Goal: Task Accomplishment & Management: Use online tool/utility

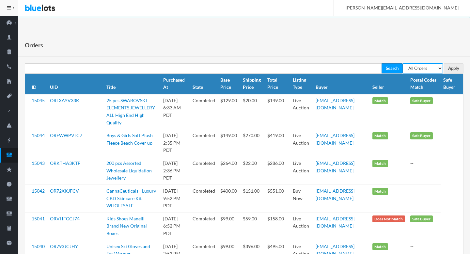
click at [432, 70] on select "All Orders Pending Completed Under review Cancelled" at bounding box center [423, 68] width 40 height 10
select select "pending"
click at [403, 63] on select "All Orders Pending Completed Under review Cancelled" at bounding box center [423, 68] width 40 height 10
click at [452, 66] on input "Apply" at bounding box center [454, 68] width 20 height 10
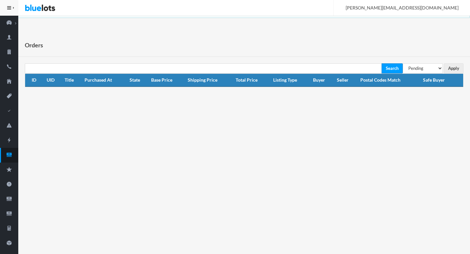
select select "under_review"
click at [403, 63] on select "All Orders Pending Completed Under review Cancelled" at bounding box center [423, 68] width 40 height 10
click at [452, 69] on input "Apply" at bounding box center [454, 68] width 20 height 10
click at [6, 158] on ion-icon "cash" at bounding box center [9, 155] width 18 height 7
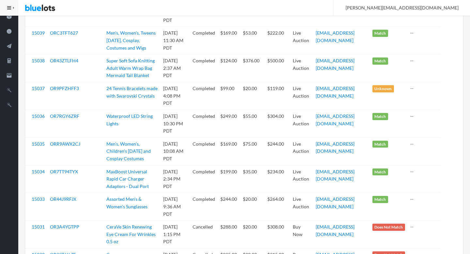
scroll to position [241, 0]
click at [12, 74] on icon "filing" at bounding box center [9, 76] width 18 height 6
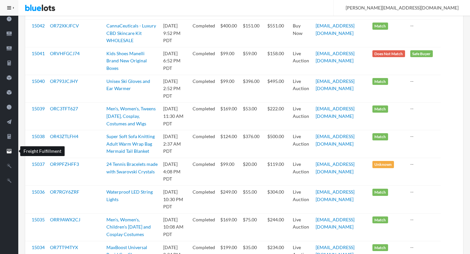
scroll to position [0, 0]
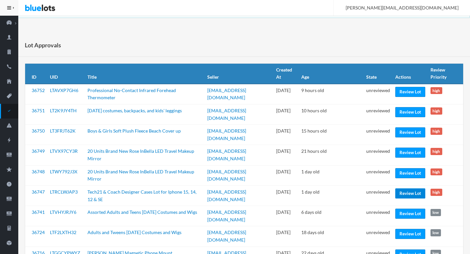
click at [418, 189] on link "Review Lot" at bounding box center [410, 193] width 30 height 10
click at [408, 174] on link "Review Lot" at bounding box center [410, 173] width 30 height 10
click at [408, 151] on link "Review Lot" at bounding box center [410, 153] width 30 height 10
click at [410, 133] on link "Review Lot" at bounding box center [410, 132] width 30 height 10
click at [410, 115] on link "Review Lot" at bounding box center [410, 112] width 30 height 10
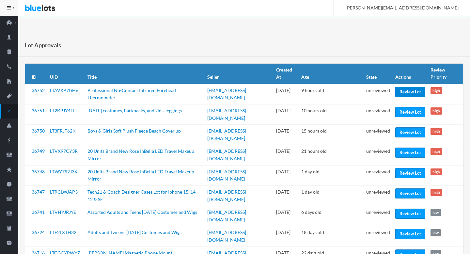
click at [410, 94] on link "Review Lot" at bounding box center [410, 92] width 30 height 10
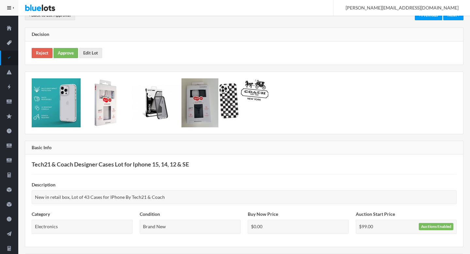
scroll to position [46, 0]
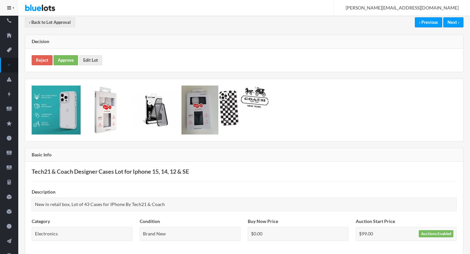
click at [94, 65] on div "Reject Approve Edit Lot" at bounding box center [244, 60] width 438 height 23
click at [94, 64] on link "Edit Lot" at bounding box center [90, 60] width 23 height 10
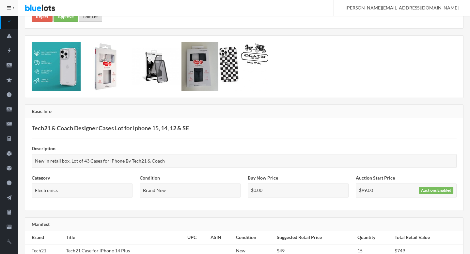
scroll to position [0, 0]
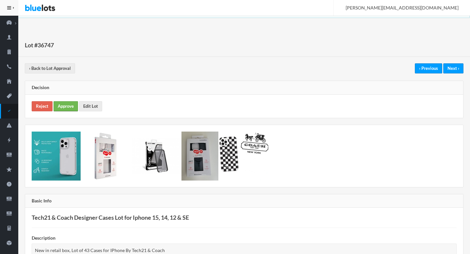
click at [66, 104] on link "Approve" at bounding box center [66, 106] width 24 height 10
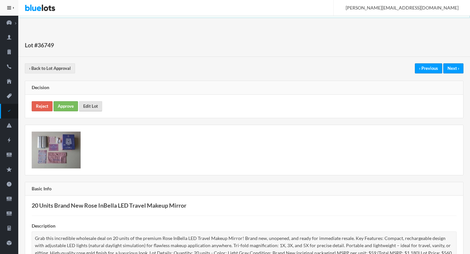
click at [101, 102] on link "Edit Lot" at bounding box center [90, 106] width 23 height 10
click at [64, 105] on link "Approve" at bounding box center [66, 106] width 24 height 10
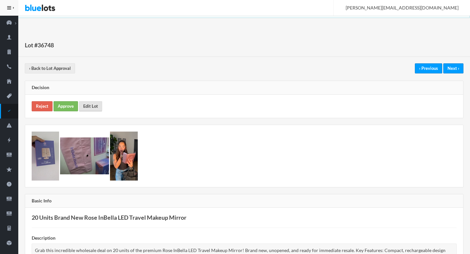
click at [89, 107] on link "Edit Lot" at bounding box center [90, 106] width 23 height 10
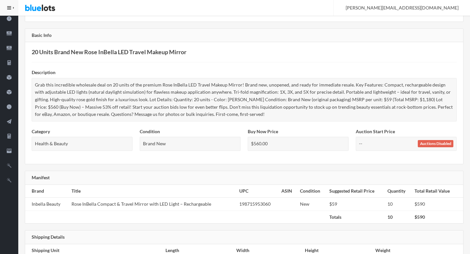
scroll to position [195, 0]
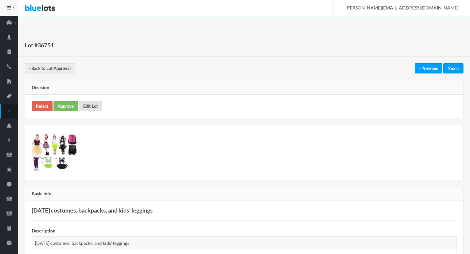
click at [91, 103] on link "Edit Lot" at bounding box center [90, 106] width 23 height 10
click at [68, 106] on link "Approve" at bounding box center [66, 106] width 24 height 10
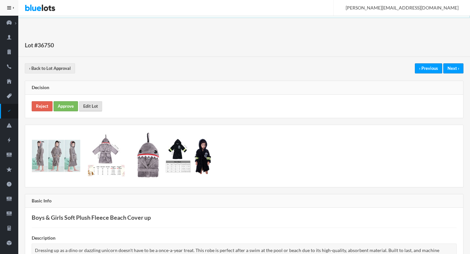
click at [94, 102] on link "Edit Lot" at bounding box center [90, 106] width 23 height 10
click at [68, 106] on link "Approve" at bounding box center [66, 106] width 24 height 10
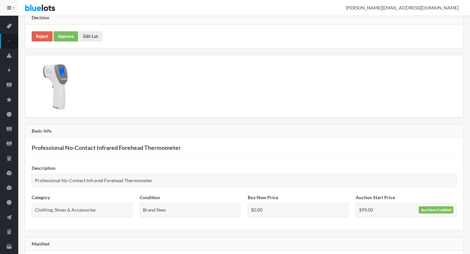
scroll to position [70, 0]
click at [69, 89] on img at bounding box center [56, 85] width 49 height 49
click at [45, 36] on link "Reject" at bounding box center [42, 36] width 21 height 10
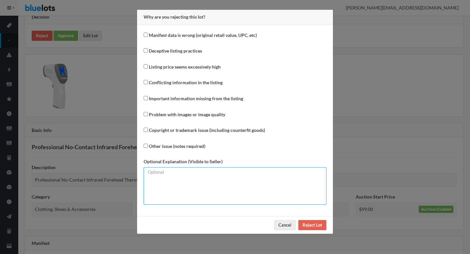
click at [174, 188] on textarea at bounding box center [235, 186] width 183 height 38
type textarea "Generic or unbranded electronics are no longer eligible to list on the marketpl…"
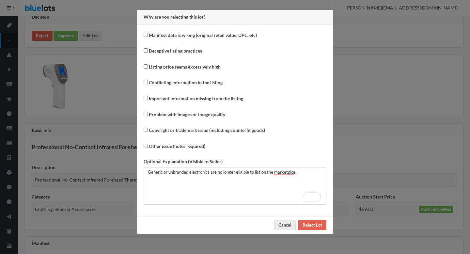
click at [189, 144] on label "Other issue (notes required)" at bounding box center [177, 147] width 56 height 8
click at [148, 144] on input "Other issue (notes required)" at bounding box center [146, 146] width 4 height 4
checkbox input "true"
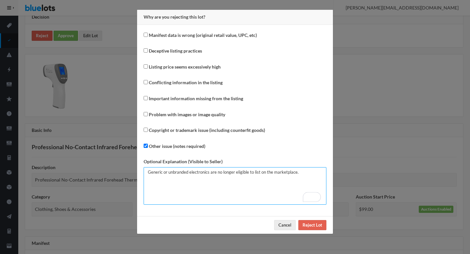
click at [226, 180] on textarea "Generic or unbranded electronics are no longer eligible to list on the marketpl…" at bounding box center [235, 186] width 183 height 38
click at [259, 181] on textarea "Generic or unbranded electronics are no longer eligible to list on the marketpl…" at bounding box center [235, 186] width 183 height 38
type textarea "Generic or unbranded electronics are no longer eligible to list on the marketpl…"
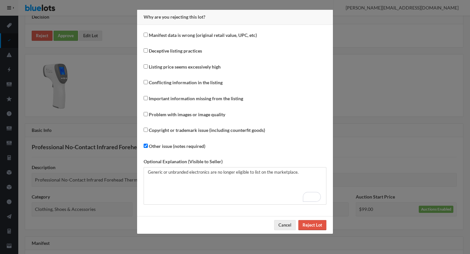
click at [315, 226] on input "Reject Lot" at bounding box center [312, 225] width 28 height 10
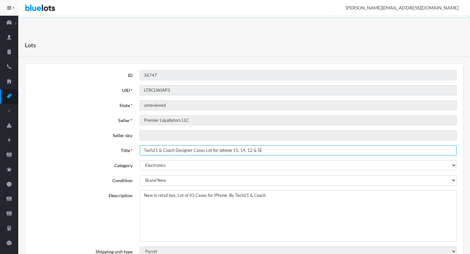
click at [208, 150] on input "Tech21 & Coach Designer Cases Lot for Iphone 15, 14, 12 & SE" at bounding box center [298, 150] width 317 height 10
drag, startPoint x: 208, startPoint y: 150, endPoint x: 215, endPoint y: 150, distance: 7.2
click at [215, 150] on input "Tech21 & Coach Designer Cases Lot for Iphone 15, 14, 12 & SE" at bounding box center [298, 150] width 317 height 10
type input "Tech21 & Coach Designer Cases iPhone 15, 14, 12 & SE"
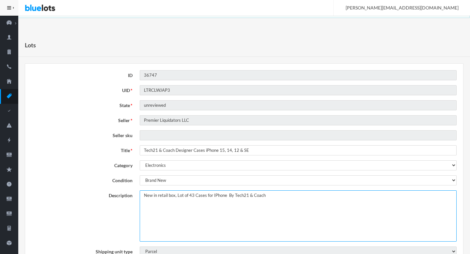
click at [144, 194] on textarea "New in retail box, Lot of 43 Cases for IPhone By Tech21 & Coach" at bounding box center [298, 215] width 317 height 51
click at [210, 195] on textarea "New in retail box, Lot of 43 Cases for IPhone By Tech21 & Coach" at bounding box center [298, 215] width 317 height 51
drag, startPoint x: 210, startPoint y: 195, endPoint x: 218, endPoint y: 194, distance: 7.9
click at [218, 194] on textarea "New in retail box, Lot of 43 Cases for IPhone By Tech21 & Coach" at bounding box center [298, 215] width 317 height 51
click at [296, 195] on textarea "New in retail box, Lot of 43 Cases for IPhone By Tech21 & Coach" at bounding box center [298, 215] width 317 height 51
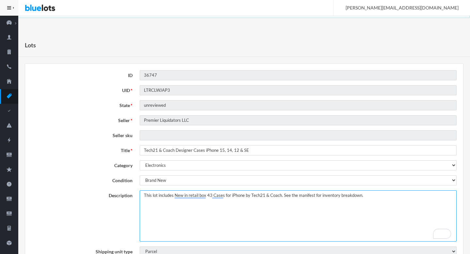
click at [356, 203] on textarea "New in retail box, Lot of 43 Cases for IPhone By Tech21 & Coach" at bounding box center [298, 215] width 317 height 51
click at [305, 202] on textarea "New in retail box, Lot of 43 Cases for IPhone By Tech21 & Coach" at bounding box center [298, 215] width 317 height 51
type textarea "This lot includes New in retail box 43 Cases for iPhone by Tech21 & Coach. See …"
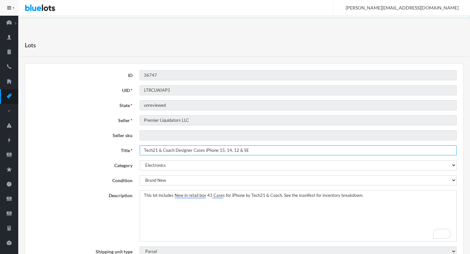
click at [242, 150] on input "Tech21 & Coach Designer Cases iPhone 15, 14, 12 & SE" at bounding box center [298, 150] width 317 height 10
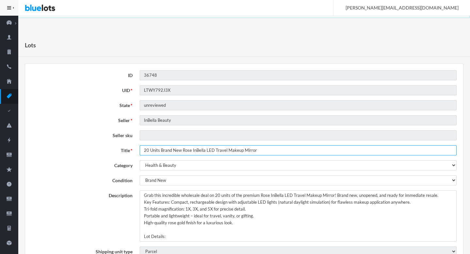
click at [154, 149] on input "20 Units Brand New Rose InBella LED Travel Makeup Mirror" at bounding box center [298, 150] width 317 height 10
drag, startPoint x: 154, startPoint y: 149, endPoint x: 138, endPoint y: 154, distance: 17.3
click at [138, 154] on div "20 Units Brand New Rose InBella LED Travel Makeup Mirror" at bounding box center [298, 150] width 324 height 10
click at [155, 151] on input "20 Units Brand New Rose InBella LED Travel Makeup Mirror" at bounding box center [298, 150] width 317 height 10
drag, startPoint x: 155, startPoint y: 151, endPoint x: 146, endPoint y: 151, distance: 9.1
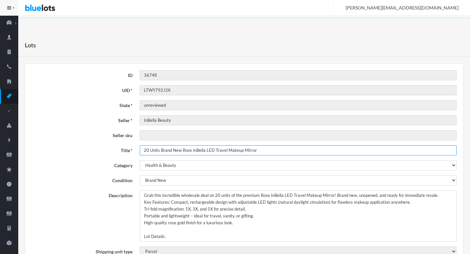
click at [146, 151] on input "20 Units Brand New Rose InBella LED Travel Makeup Mirror" at bounding box center [298, 150] width 317 height 10
click at [179, 151] on input "20 Units Brand New Rose InBella LED Travel Makeup Mirror" at bounding box center [298, 150] width 317 height 10
drag, startPoint x: 179, startPoint y: 151, endPoint x: 149, endPoint y: 149, distance: 30.4
click at [149, 149] on input "20 Units Brand New Rose InBella LED Travel Makeup Mirror" at bounding box center [298, 150] width 317 height 10
click at [215, 151] on input "Rose InBella LED Travel Makeup Mirror" at bounding box center [298, 150] width 317 height 10
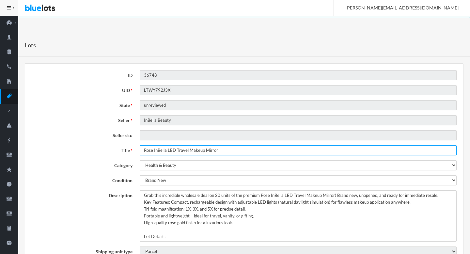
type input "Rose InBella LED Travel Makeup Mirror"
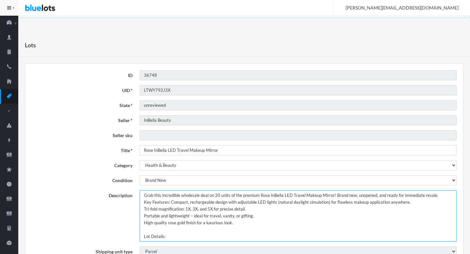
click at [142, 196] on textarea "Grab this incredible wholesale deal on 20 units of the premium Rose InBella LED…" at bounding box center [298, 215] width 317 height 51
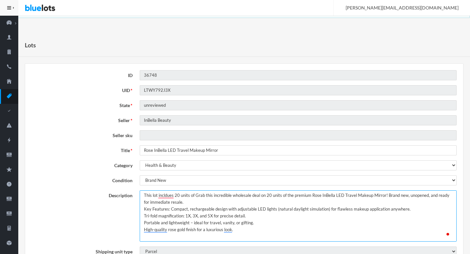
paste textarea "Rose InBella LED Travel Makeup Mirror"
click at [272, 196] on textarea "Grab this incredible wholesale deal on 20 units of the premium Rose InBella LED…" at bounding box center [298, 215] width 317 height 51
drag, startPoint x: 272, startPoint y: 196, endPoint x: 158, endPoint y: 201, distance: 113.7
click at [158, 201] on textarea "Grab this incredible wholesale deal on 20 units of the premium Rose InBella LED…" at bounding box center [298, 215] width 317 height 51
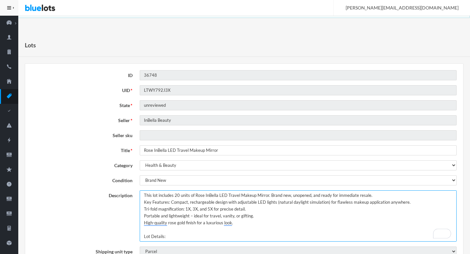
click at [386, 195] on textarea "Grab this incredible wholesale deal on 20 units of the premium Rose InBella LED…" at bounding box center [298, 215] width 317 height 51
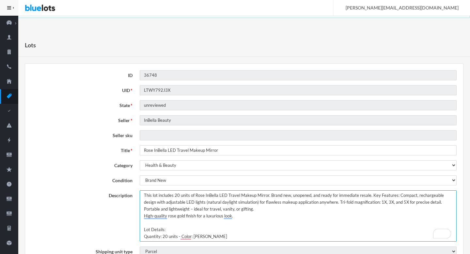
click at [442, 200] on textarea "Grab this incredible wholesale deal on 20 units of the premium Rose InBella LED…" at bounding box center [298, 215] width 317 height 51
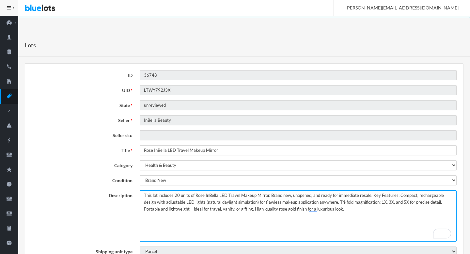
type textarea "This lot includes 20 units of Rose InBella LED Travel Makeup Mirror. Brand new,…"
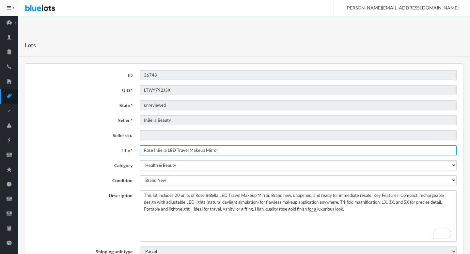
click at [212, 153] on input "Rose InBella LED Travel Makeup Mirror" at bounding box center [298, 150] width 317 height 10
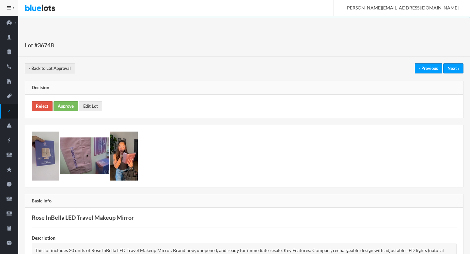
click at [41, 106] on link "Reject" at bounding box center [42, 106] width 21 height 10
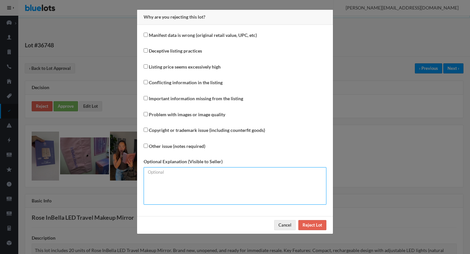
click at [212, 188] on textarea at bounding box center [235, 186] width 183 height 38
type textarea "B"
type textarea "MSRP and Sale Prices are almost the same. Please lower the sale price according…"
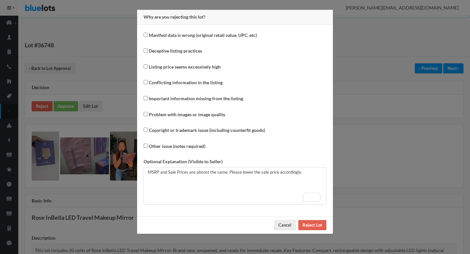
click at [184, 150] on label "Other issue (notes required)" at bounding box center [175, 146] width 62 height 9
click at [148, 148] on input "Other issue (notes required)" at bounding box center [146, 146] width 4 height 4
checkbox input "true"
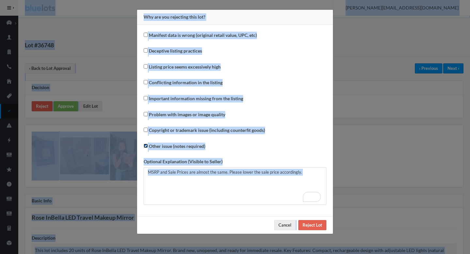
copy body "Bluelots is for sale. If you are interested in purchasing the business, please …"
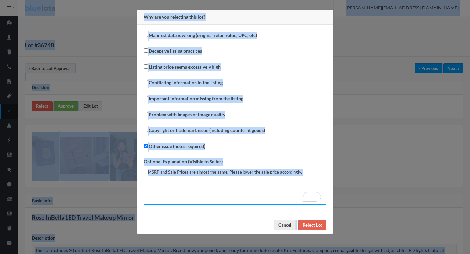
click at [273, 193] on textarea "MSRP and Sale Prices are almost the same. Please lower the sale price according…" at bounding box center [235, 186] width 183 height 38
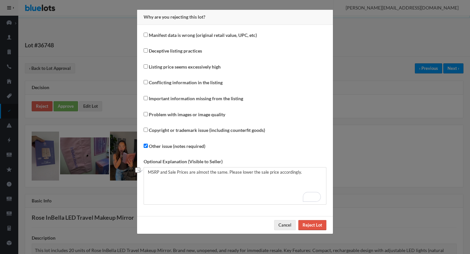
click at [315, 225] on input "Reject Lot" at bounding box center [312, 225] width 28 height 10
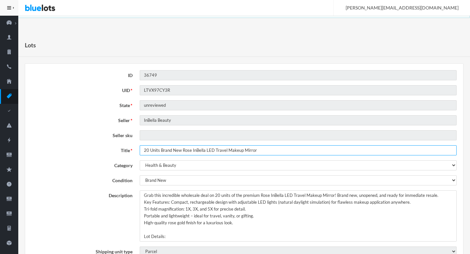
click at [176, 150] on input "20 Units Brand New Rose InBella LED Travel Makeup Mirror" at bounding box center [298, 150] width 317 height 10
drag, startPoint x: 176, startPoint y: 150, endPoint x: 137, endPoint y: 150, distance: 39.2
click at [137, 150] on div "20 Units Brand New Rose InBella LED Travel Makeup Mirror" at bounding box center [298, 150] width 324 height 10
type input "Rose InBella LED Travel Makeup Mirror"
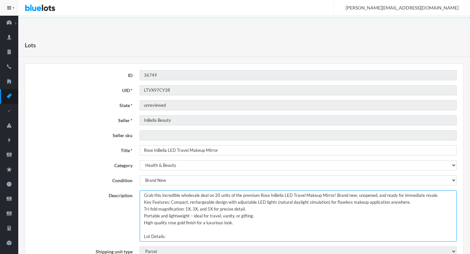
click at [211, 195] on textarea "Grab this incredible wholesale deal on 20 units of the premium Rose InBella LED…" at bounding box center [298, 215] width 317 height 51
drag, startPoint x: 211, startPoint y: 195, endPoint x: 148, endPoint y: 194, distance: 63.3
click at [148, 194] on textarea "Grab this incredible wholesale deal on 20 units of the premium Rose InBella LED…" at bounding box center [298, 215] width 317 height 51
click at [404, 194] on textarea "Grab this incredible wholesale deal on 20 units of the premium Rose InBella LED…" at bounding box center [298, 215] width 317 height 51
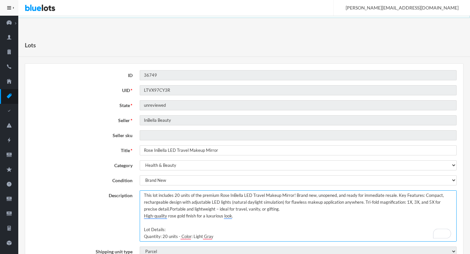
click at [321, 210] on textarea "Grab this incredible wholesale deal on 20 units of the premium Rose InBella LED…" at bounding box center [298, 215] width 317 height 51
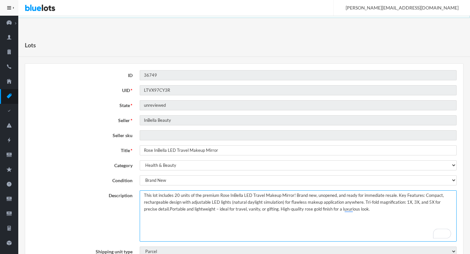
type textarea "This lot includes 20 units of the premium Rose InBella LED Travel Makeup Mirror…"
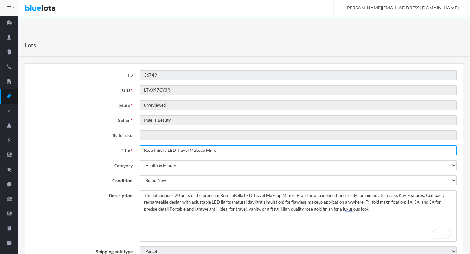
click at [198, 147] on input "Rose InBella LED Travel Makeup Mirror" at bounding box center [298, 150] width 317 height 10
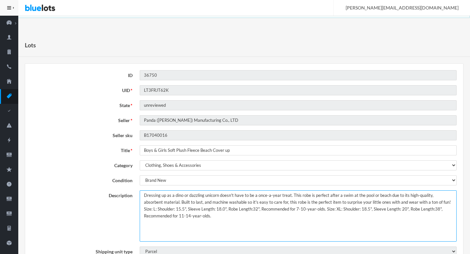
click at [144, 195] on textarea "Dressing up as a dino or dazzling unicorn doesn't have to be a once-a-year trea…" at bounding box center [298, 215] width 317 height 51
type textarea "This lotDressing up as a dino or dazzling unicorn doesn't have to be a once-a-y…"
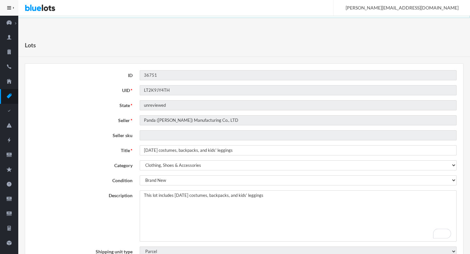
click at [293, 198] on textarea "[DATE] costumes, backpacks, and kids' leggings" at bounding box center [298, 215] width 317 height 51
type textarea "This lot includes [DATE] costumes, backpacks, and kids' leggings."
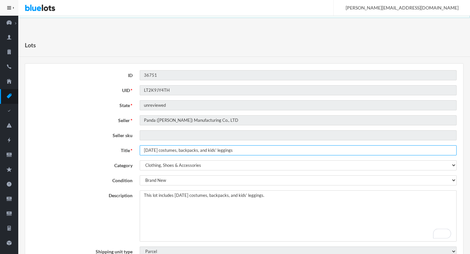
click at [228, 148] on input "[DATE] costumes, backpacks, and kids' leggings" at bounding box center [298, 150] width 317 height 10
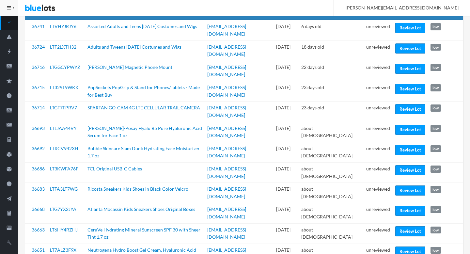
scroll to position [89, 0]
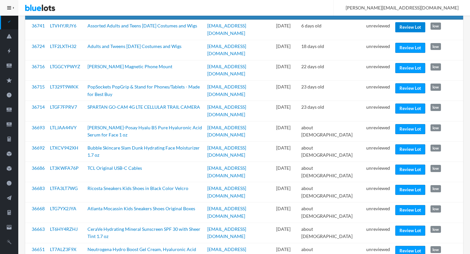
click at [406, 29] on link "Review Lot" at bounding box center [410, 27] width 30 height 10
click at [404, 48] on link "Review Lot" at bounding box center [410, 48] width 30 height 10
click at [397, 63] on link "Review Lot" at bounding box center [410, 68] width 30 height 10
click at [397, 83] on link "Review Lot" at bounding box center [410, 88] width 30 height 10
click at [410, 124] on link "Review Lot" at bounding box center [410, 129] width 30 height 10
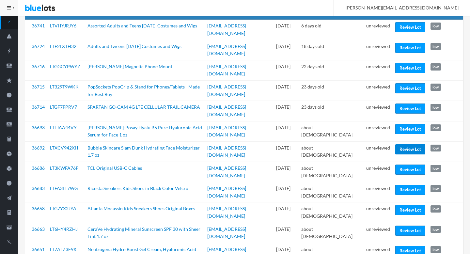
click at [405, 144] on link "Review Lot" at bounding box center [410, 149] width 30 height 10
click at [401, 185] on link "Review Lot" at bounding box center [410, 190] width 30 height 10
click at [402, 205] on link "Review Lot" at bounding box center [410, 210] width 30 height 10
click at [402, 225] on link "Review Lot" at bounding box center [410, 230] width 30 height 10
click at [374, 243] on td "unreviewed" at bounding box center [378, 253] width 29 height 20
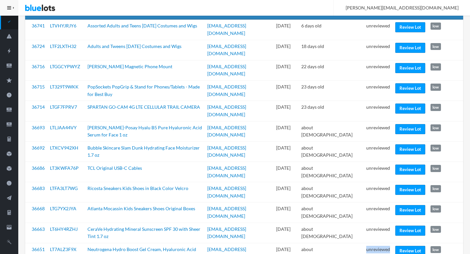
click at [374, 243] on td "unreviewed" at bounding box center [378, 253] width 29 height 20
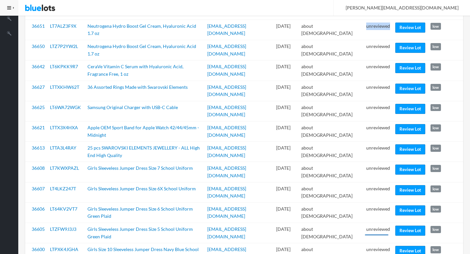
scroll to position [314, 0]
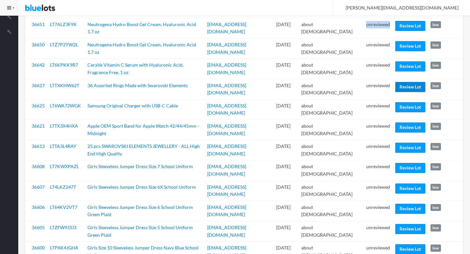
click at [404, 82] on link "Review Lot" at bounding box center [410, 87] width 30 height 10
click at [408, 122] on link "Review Lot" at bounding box center [410, 127] width 30 height 10
click at [413, 143] on link "Review Lot" at bounding box center [410, 148] width 30 height 10
click at [402, 163] on link "Review Lot" at bounding box center [410, 168] width 30 height 10
click at [406, 224] on link "Review Lot" at bounding box center [410, 229] width 30 height 10
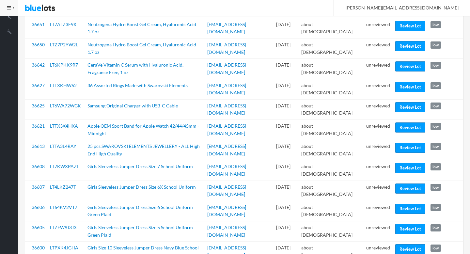
click at [374, 221] on td "unreviewed" at bounding box center [378, 231] width 29 height 20
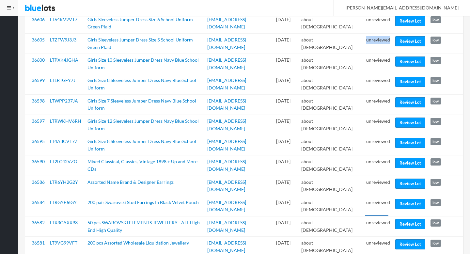
scroll to position [503, 0]
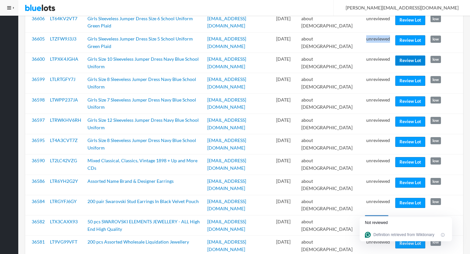
click at [411, 55] on link "Review Lot" at bounding box center [410, 60] width 30 height 10
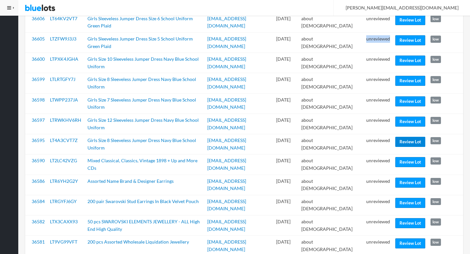
click at [412, 137] on link "Review Lot" at bounding box center [410, 142] width 30 height 10
click at [410, 178] on link "Review Lot" at bounding box center [410, 183] width 30 height 10
click at [407, 218] on link "Review Lot" at bounding box center [410, 223] width 30 height 10
click at [415, 238] on link "Review Lot" at bounding box center [410, 243] width 30 height 10
click at [376, 236] on td "unreviewed" at bounding box center [378, 246] width 29 height 20
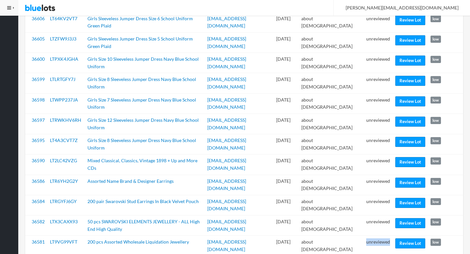
click at [376, 236] on td "unreviewed" at bounding box center [378, 246] width 29 height 20
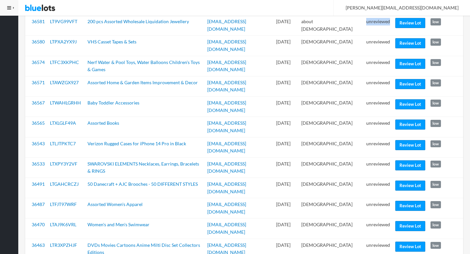
scroll to position [723, 0]
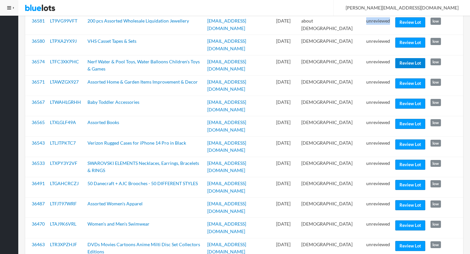
click at [411, 58] on link "Review Lot" at bounding box center [410, 63] width 30 height 10
click at [408, 99] on link "Review Lot" at bounding box center [410, 104] width 30 height 10
click at [411, 139] on link "Review Lot" at bounding box center [410, 144] width 30 height 10
click at [401, 180] on link "Review Lot" at bounding box center [410, 185] width 30 height 10
click at [409, 220] on link "Review Lot" at bounding box center [410, 225] width 30 height 10
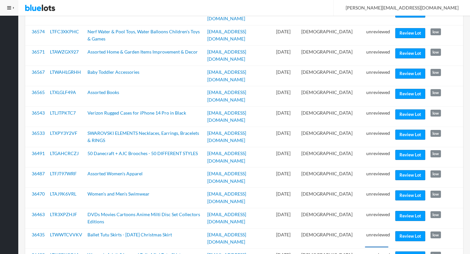
scroll to position [832, 0]
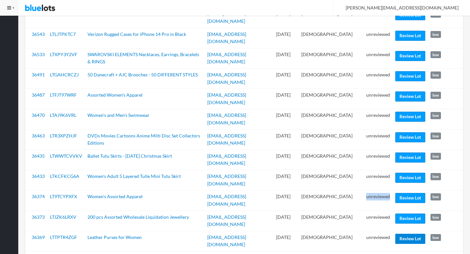
click at [408, 234] on link "Review Lot" at bounding box center [410, 239] width 30 height 10
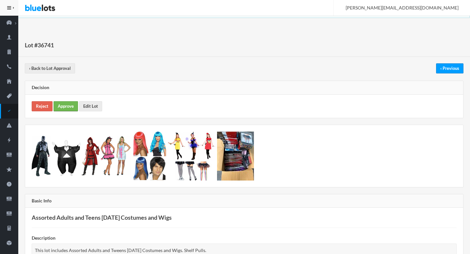
click at [63, 104] on link "Approve" at bounding box center [66, 106] width 24 height 10
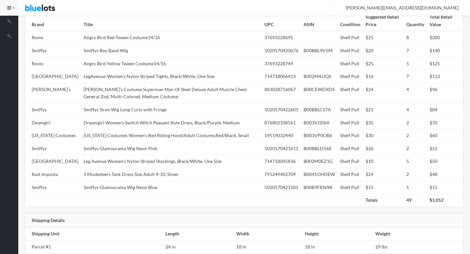
scroll to position [330, 0]
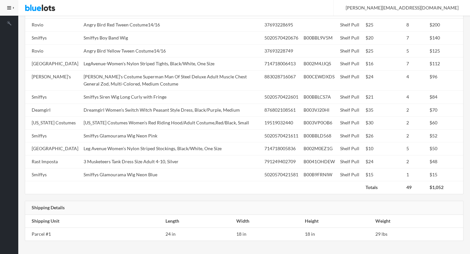
click at [156, 74] on td "Rubie's Costume Superman Man Of Steel Deluxe Adult Muscle Chest General Zod, Mu…" at bounding box center [171, 80] width 181 height 20
click at [156, 73] on td "Rubie's Costume Superman Man Of Steel Deluxe Adult Muscle Chest General Zod, Mu…" at bounding box center [171, 80] width 181 height 20
click at [156, 72] on td "Rubie's Costume Superman Man Of Steel Deluxe Adult Muscle Chest General Zod, Mu…" at bounding box center [171, 80] width 181 height 20
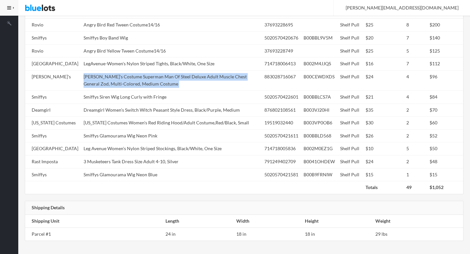
copy tr "Rubie's Costume Superman Man Of Steel Deluxe Adult Muscle Chest General Zod, Mu…"
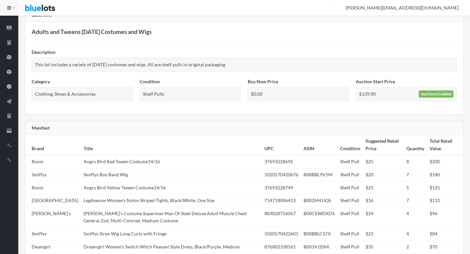
scroll to position [0, 0]
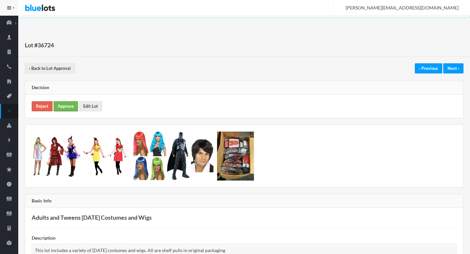
click at [70, 107] on link "Approve" at bounding box center [66, 106] width 24 height 10
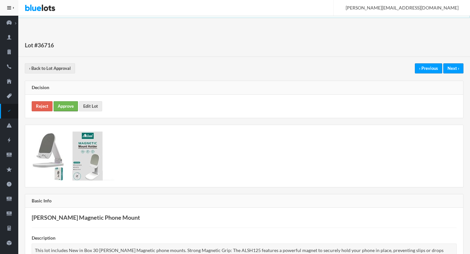
click at [63, 104] on link "Approve" at bounding box center [66, 106] width 24 height 10
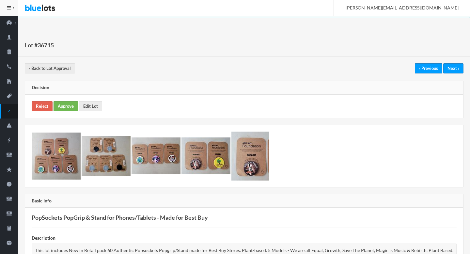
click at [65, 106] on link "Approve" at bounding box center [66, 106] width 24 height 10
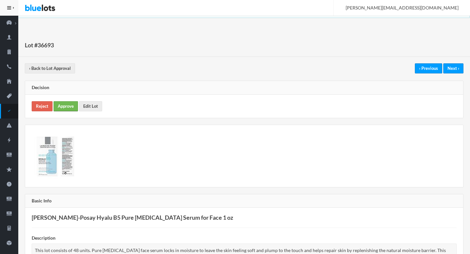
click at [66, 107] on link "Approve" at bounding box center [66, 106] width 24 height 10
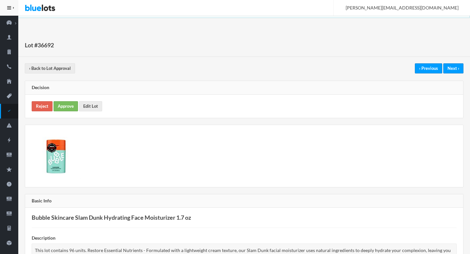
click at [78, 106] on div "Reject Approve Edit Lot" at bounding box center [244, 106] width 438 height 23
click at [64, 106] on link "Approve" at bounding box center [66, 106] width 24 height 10
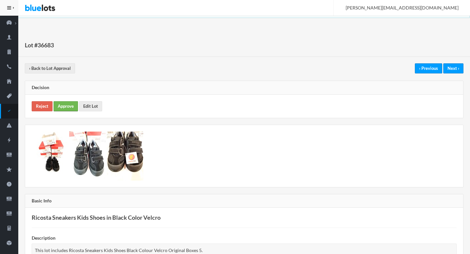
click at [62, 107] on link "Approve" at bounding box center [66, 106] width 24 height 10
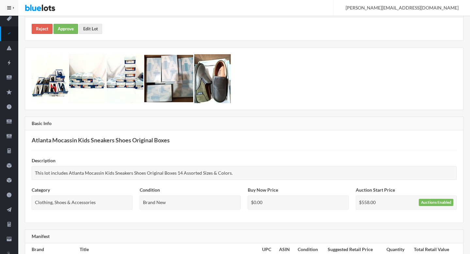
scroll to position [295, 0]
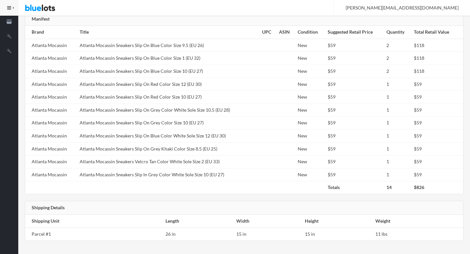
click at [89, 137] on td "Atlanta Mocassin Sneakers Slip On Blue Color White Sole Size 12 (EU 30)" at bounding box center [168, 136] width 182 height 13
click at [126, 139] on td "Atlanta Mocassin Sneakers Slip On Blue Color White Sole Size 12 (EU 30)" at bounding box center [168, 136] width 182 height 13
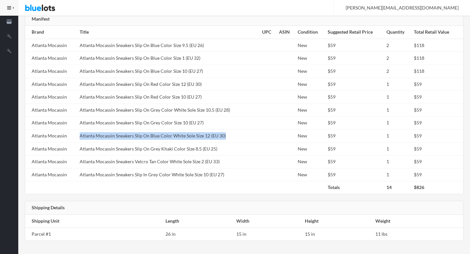
copy tr "Atlanta Mocassin Sneakers Slip On Blue Color White Sole Size 12 (EU 30)"
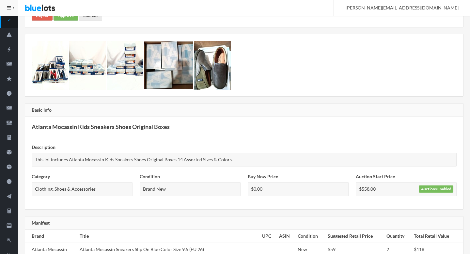
scroll to position [0, 0]
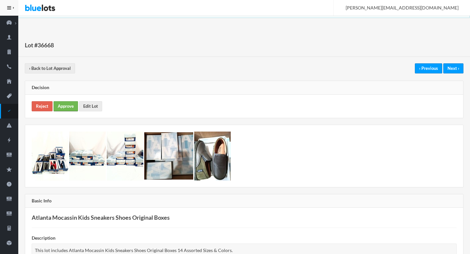
click at [67, 106] on link "Approve" at bounding box center [66, 106] width 24 height 10
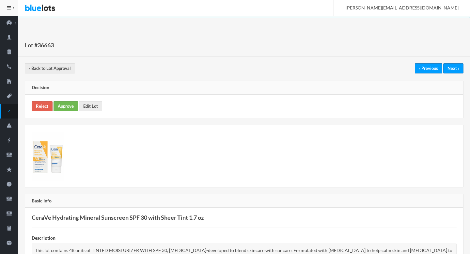
click at [70, 109] on link "Approve" at bounding box center [66, 106] width 24 height 10
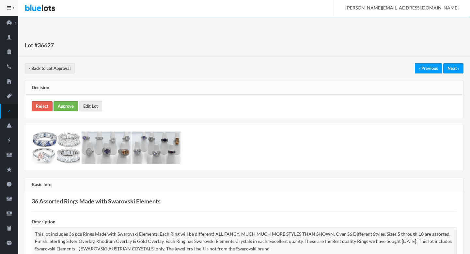
click at [71, 108] on link "Approve" at bounding box center [66, 106] width 24 height 10
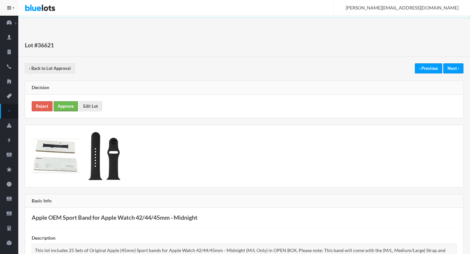
click at [72, 109] on link "Approve" at bounding box center [66, 106] width 24 height 10
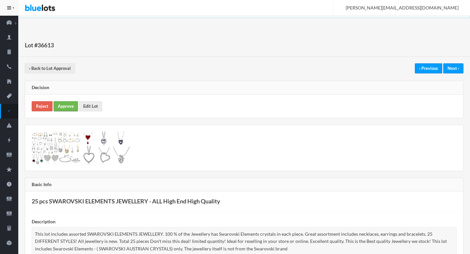
click at [68, 108] on link "Approve" at bounding box center [66, 106] width 24 height 10
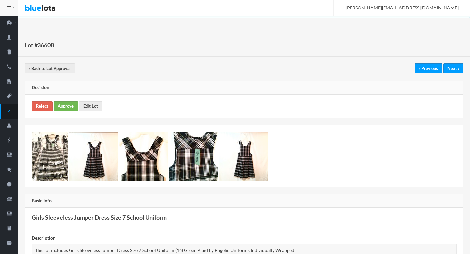
click at [60, 110] on link "Approve" at bounding box center [66, 106] width 24 height 10
click at [60, 103] on link "Approve" at bounding box center [66, 106] width 24 height 10
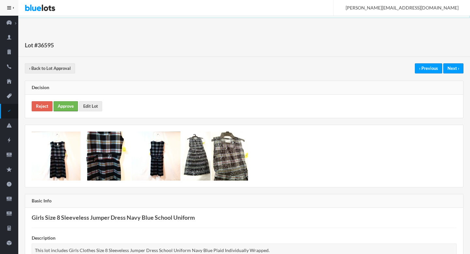
click at [74, 109] on link "Approve" at bounding box center [66, 106] width 24 height 10
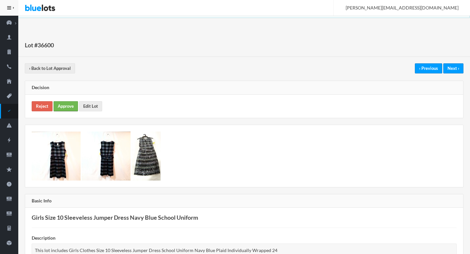
click at [70, 109] on link "Approve" at bounding box center [66, 106] width 24 height 10
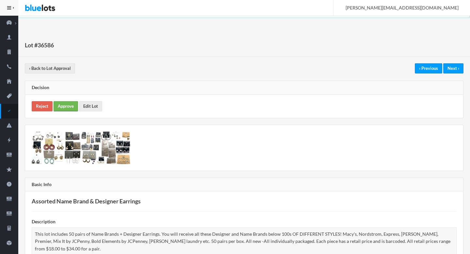
click at [68, 105] on link "Approve" at bounding box center [66, 106] width 24 height 10
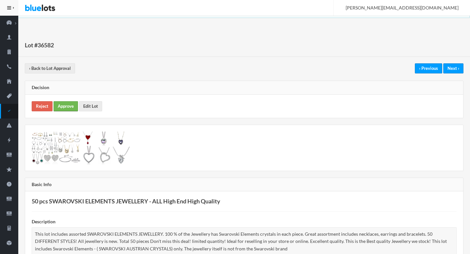
click at [65, 107] on link "Approve" at bounding box center [66, 106] width 24 height 10
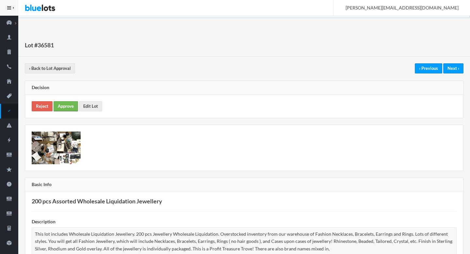
click at [62, 110] on link "Approve" at bounding box center [66, 106] width 24 height 10
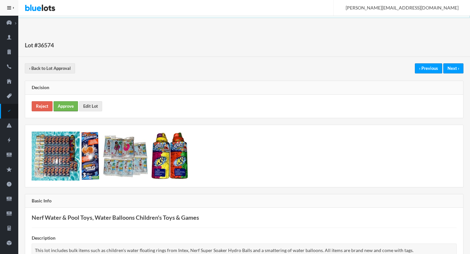
click at [65, 107] on link "Approve" at bounding box center [66, 106] width 24 height 10
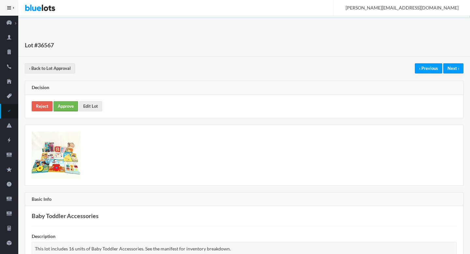
click at [70, 105] on link "Approve" at bounding box center [66, 106] width 24 height 10
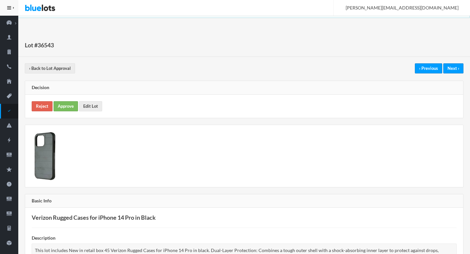
click at [69, 113] on div "Reject Approve Edit Lot" at bounding box center [244, 106] width 438 height 23
click at [66, 104] on link "Approve" at bounding box center [66, 106] width 24 height 10
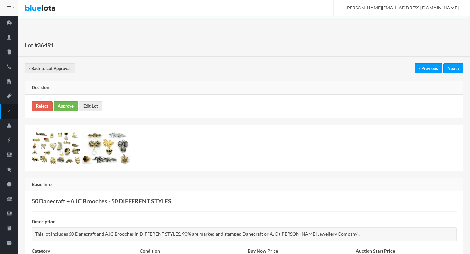
click at [59, 108] on link "Approve" at bounding box center [66, 106] width 24 height 10
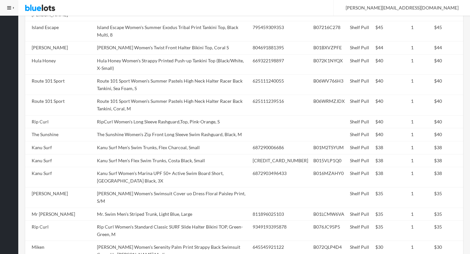
scroll to position [850, 0]
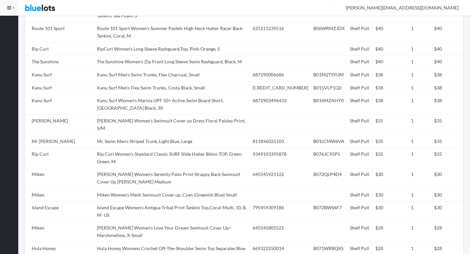
click at [166, 188] on td "Miken Women's Mesh Swimsuit Cover up, Cyan (Greenish Blue) Small" at bounding box center [172, 194] width 156 height 13
copy tr "Miken Women's Mesh Swimsuit Cover up, Cyan (Greenish Blue) Small"
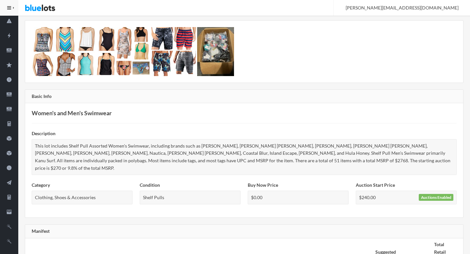
scroll to position [0, 0]
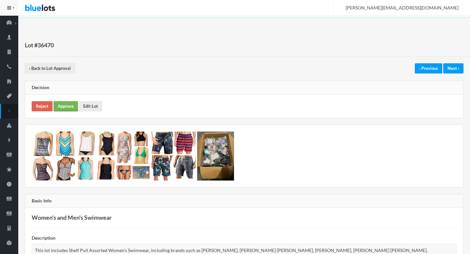
click at [65, 108] on link "Approve" at bounding box center [66, 106] width 24 height 10
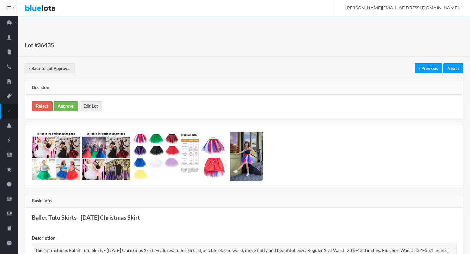
click at [73, 108] on link "Approve" at bounding box center [66, 106] width 24 height 10
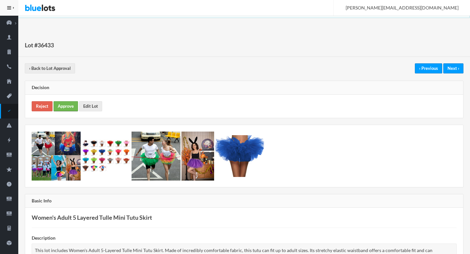
click at [69, 105] on link "Approve" at bounding box center [66, 106] width 24 height 10
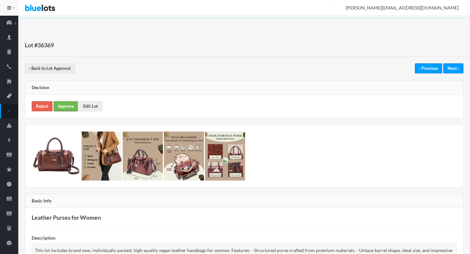
click at [65, 107] on link "Approve" at bounding box center [66, 106] width 24 height 10
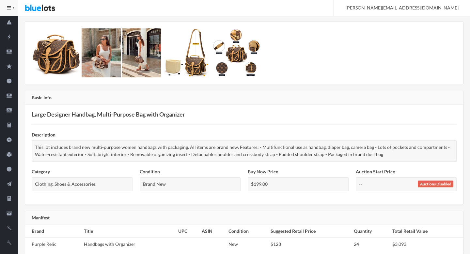
scroll to position [15, 0]
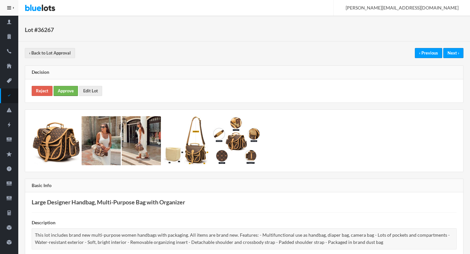
click at [63, 89] on link "Approve" at bounding box center [66, 91] width 24 height 10
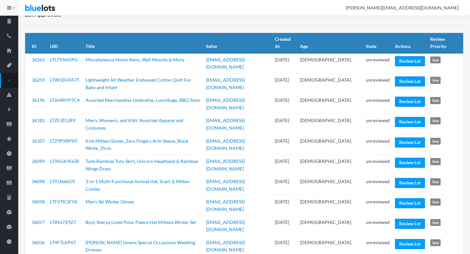
scroll to position [49, 0]
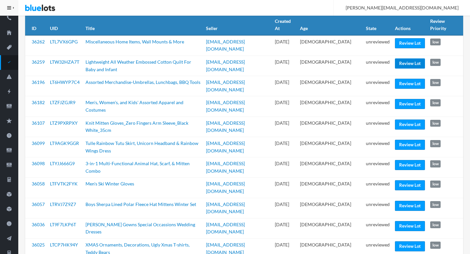
click at [408, 60] on link "Review Lot" at bounding box center [410, 63] width 30 height 10
click at [405, 99] on link "Review Lot" at bounding box center [410, 104] width 30 height 10
click at [408, 140] on link "Review Lot" at bounding box center [410, 145] width 30 height 10
click at [398, 201] on link "Review Lot" at bounding box center [410, 206] width 30 height 10
click at [407, 221] on link "Review Lot" at bounding box center [410, 226] width 30 height 10
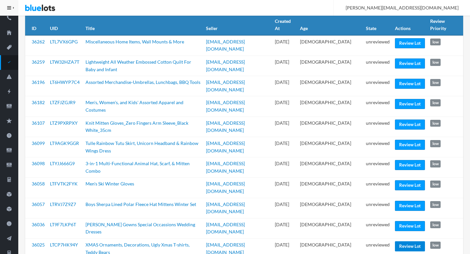
click at [404, 241] on link "Review Lot" at bounding box center [410, 246] width 30 height 10
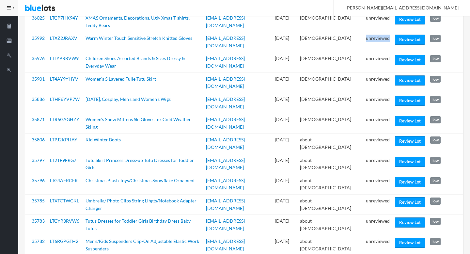
scroll to position [278, 0]
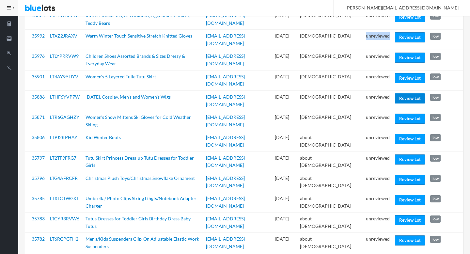
click at [405, 93] on link "Review Lot" at bounding box center [410, 98] width 30 height 10
click at [407, 134] on link "Review Lot" at bounding box center [410, 139] width 30 height 10
click at [404, 175] on link "Review Lot" at bounding box center [410, 180] width 30 height 10
click at [403, 235] on link "Review Lot" at bounding box center [410, 240] width 30 height 10
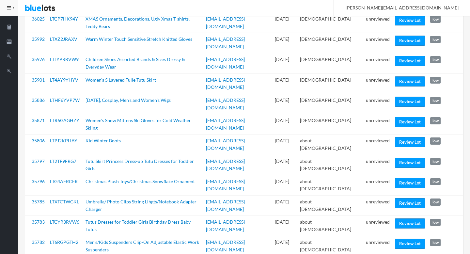
scroll to position [299, 0]
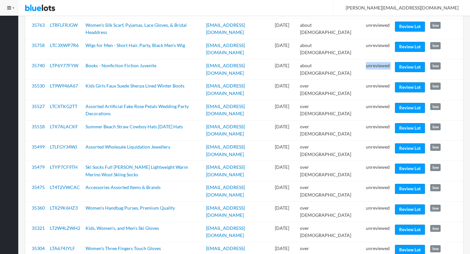
scroll to position [515, 0]
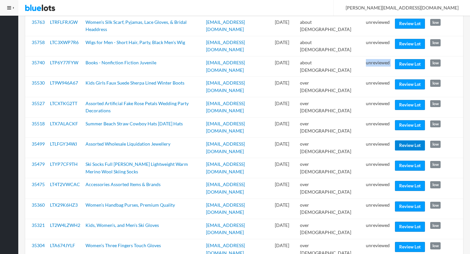
click at [411, 140] on link "Review Lot" at bounding box center [410, 145] width 30 height 10
click at [400, 181] on link "Review Lot" at bounding box center [410, 186] width 30 height 10
click at [400, 201] on link "Review Lot" at bounding box center [410, 206] width 30 height 10
click at [402, 242] on link "Review Lot" at bounding box center [410, 247] width 30 height 10
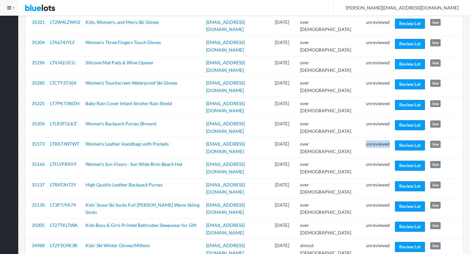
scroll to position [719, 0]
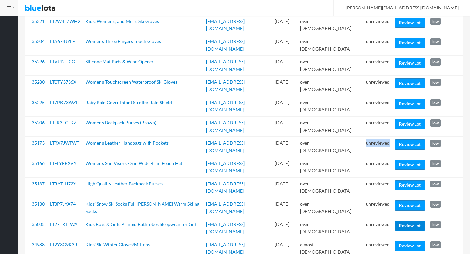
click at [411, 221] on link "Review Lot" at bounding box center [410, 226] width 30 height 10
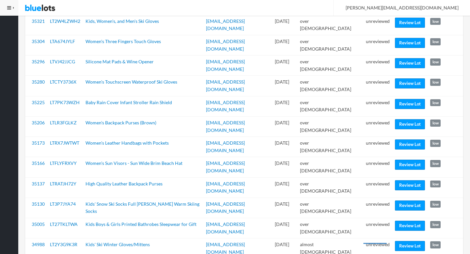
scroll to position [761, 0]
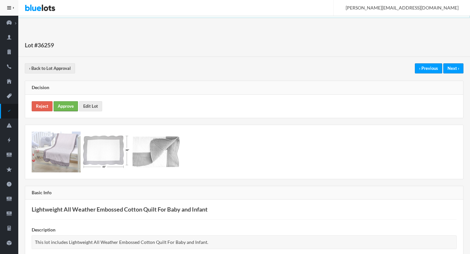
click at [66, 103] on link "Approve" at bounding box center [66, 106] width 24 height 10
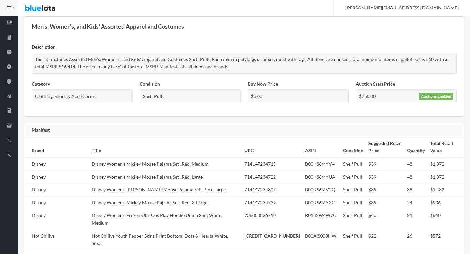
scroll to position [191, 0]
click at [150, 200] on td "Disney Women's Mickey Mouse Pajama Set , Red, X-Large" at bounding box center [165, 202] width 153 height 13
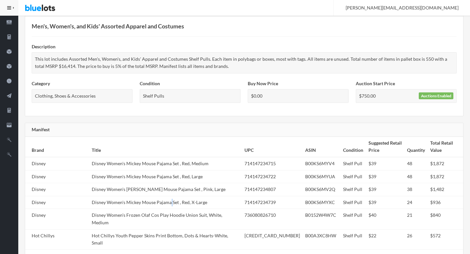
click at [150, 200] on td "Disney Women's Mickey Mouse Pajama Set , Red, X-Large" at bounding box center [165, 202] width 153 height 13
click at [124, 192] on td "Disney Women's [PERSON_NAME] Mouse Pajama Set , Pink, Large" at bounding box center [165, 189] width 153 height 13
copy tr "Disney Women's [PERSON_NAME] Mouse Pajama Set , Pink, Large"
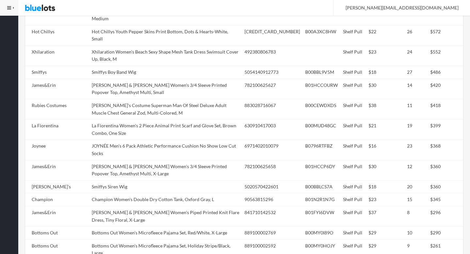
scroll to position [564, 0]
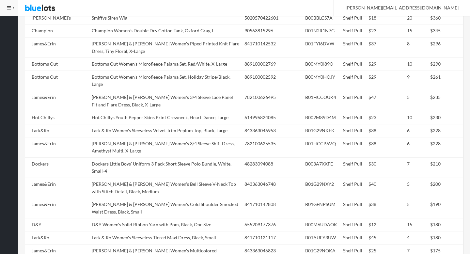
copy tr "BCBGeneration Women's Elasticated Neck A-LINE Dress, Whisper White, M"
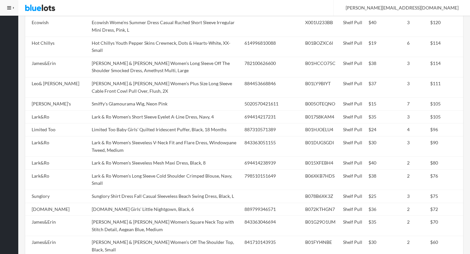
scroll to position [941, 0]
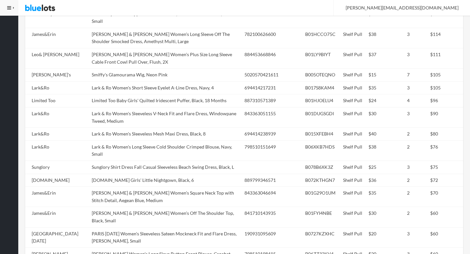
click at [124, 192] on tbody "Disney Disney Women's Mickey Mouse Pajama Set , Red, Medium 714147234715 B00KS6…" at bounding box center [244, 24] width 438 height 1235
copy tr "Lark & Ro Women's Sleeveless Double-V Fit and Flare Dress, Black, Large"
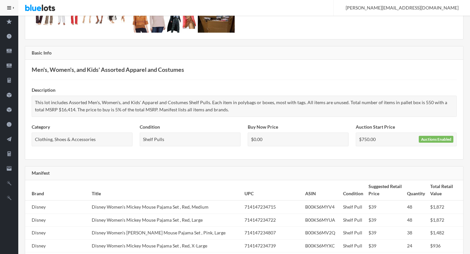
scroll to position [0, 0]
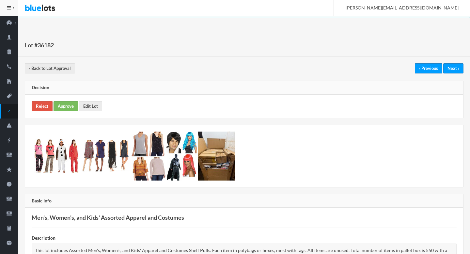
click at [46, 107] on link "Reject" at bounding box center [42, 106] width 21 height 10
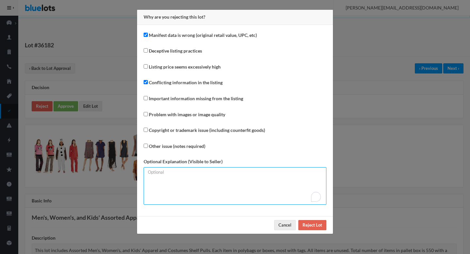
click at [199, 191] on textarea "To enrich screen reader interactions, please activate Accessibility in Grammarl…" at bounding box center [235, 186] width 183 height 38
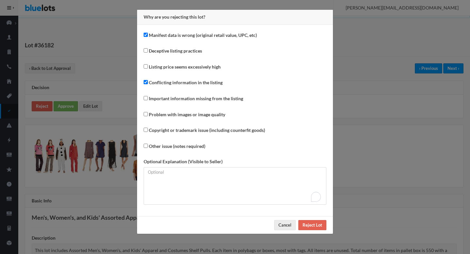
click at [200, 84] on label "Conflicting information in the listing" at bounding box center [186, 83] width 74 height 8
click at [148, 84] on input "Conflicting information in the listing" at bounding box center [146, 82] width 4 height 4
checkbox input "false"
click at [179, 34] on label "Manifest data is wrong (original retail value, UPC, etc)" at bounding box center [203, 36] width 108 height 8
click at [148, 34] on input "Manifest data is wrong (original retail value, UPC, etc)" at bounding box center [146, 35] width 4 height 4
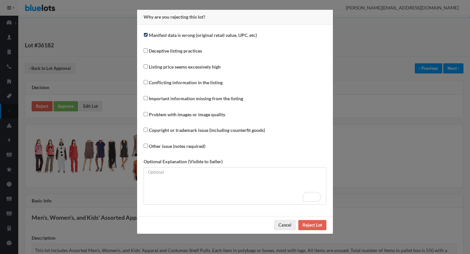
checkbox input "false"
click at [176, 83] on label "Conflicting information in the listing" at bounding box center [186, 83] width 74 height 8
click at [148, 83] on input "Conflicting information in the listing" at bounding box center [146, 82] width 4 height 4
checkbox input "true"
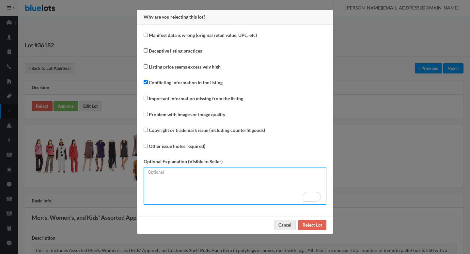
click at [176, 194] on textarea "To enrich screen reader interactions, please activate Accessibility in Grammarl…" at bounding box center [235, 186] width 183 height 38
type textarea "Mismatched number of units."
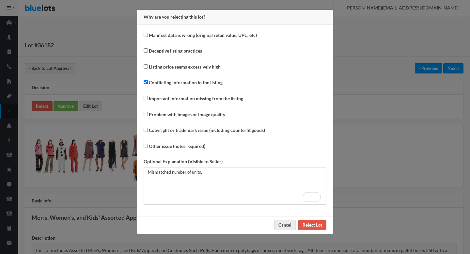
click at [319, 226] on input "Reject Lot" at bounding box center [312, 225] width 28 height 10
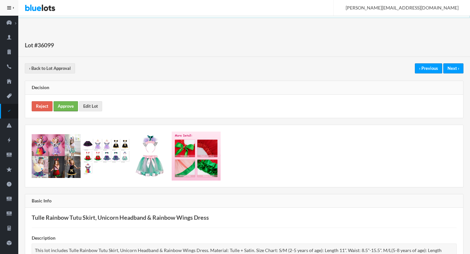
click at [67, 107] on link "Approve" at bounding box center [66, 106] width 24 height 10
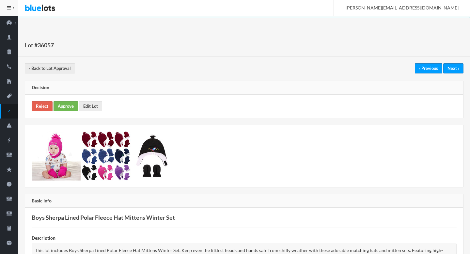
click at [65, 104] on link "Approve" at bounding box center [66, 106] width 24 height 10
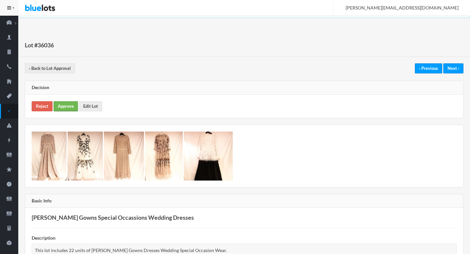
click at [70, 109] on link "Approve" at bounding box center [66, 106] width 24 height 10
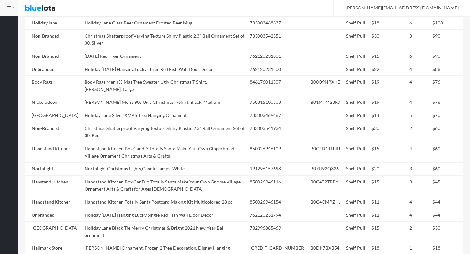
scroll to position [535, 0]
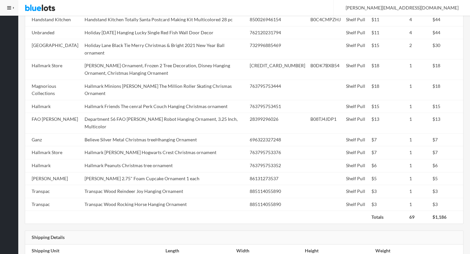
click at [198, 113] on td "Department 56 FAO Schwarz Robot Hanging Ornament, 3.25 Inch, Multicolor" at bounding box center [164, 123] width 165 height 20
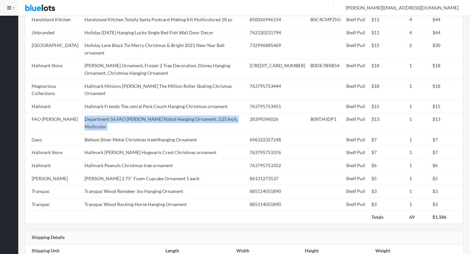
click at [198, 113] on td "Department 56 FAO Schwarz Robot Hanging Ornament, 3.25 Inch, Multicolor" at bounding box center [164, 123] width 165 height 20
copy tr "Department 56 FAO Schwarz Robot Hanging Ornament, 3.25 Inch, Multicolor"
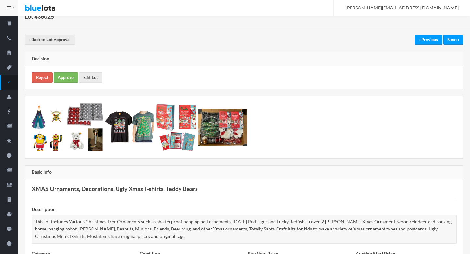
scroll to position [28, 0]
click at [67, 80] on link "Approve" at bounding box center [66, 78] width 24 height 10
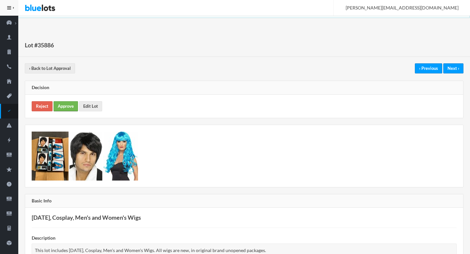
click at [68, 110] on link "Approve" at bounding box center [66, 106] width 24 height 10
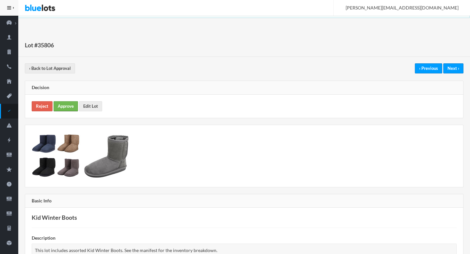
click at [62, 104] on link "Approve" at bounding box center [66, 106] width 24 height 10
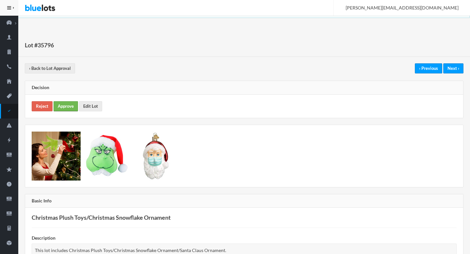
click at [66, 102] on link "Approve" at bounding box center [66, 106] width 24 height 10
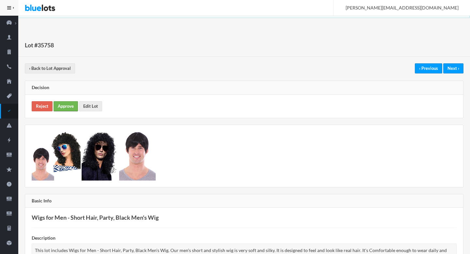
click at [71, 104] on link "Approve" at bounding box center [66, 106] width 24 height 10
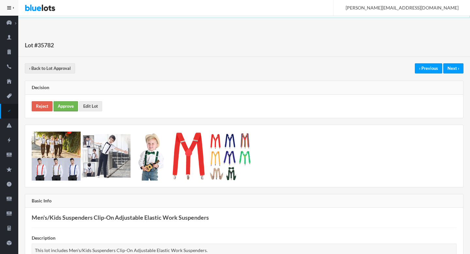
click at [69, 109] on link "Approve" at bounding box center [66, 106] width 24 height 10
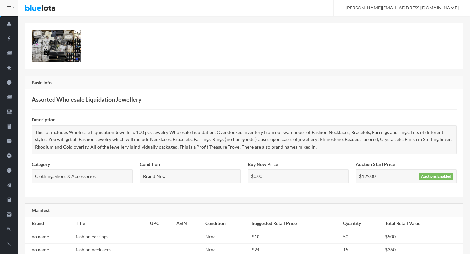
scroll to position [65, 0]
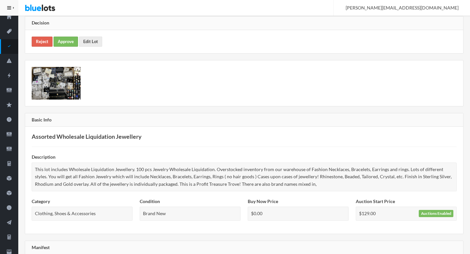
click at [164, 104] on div at bounding box center [244, 83] width 438 height 46
click at [68, 44] on link "Approve" at bounding box center [66, 42] width 24 height 10
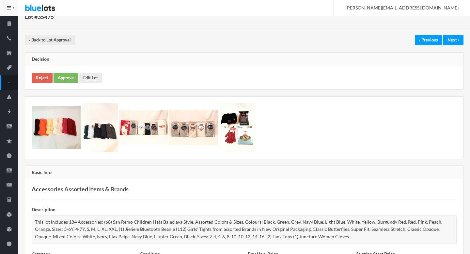
scroll to position [33, 0]
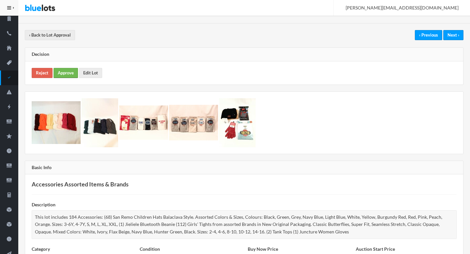
click at [63, 72] on link "Approve" at bounding box center [66, 73] width 24 height 10
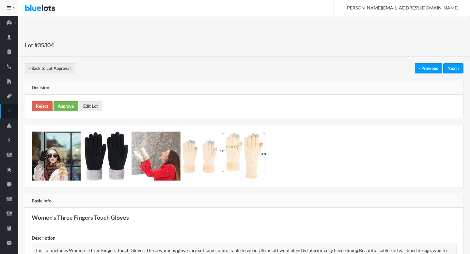
click at [68, 105] on link "Approve" at bounding box center [66, 106] width 24 height 10
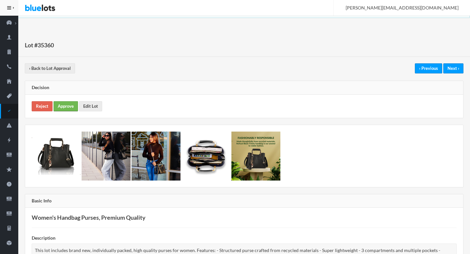
click at [68, 107] on link "Approve" at bounding box center [66, 106] width 24 height 10
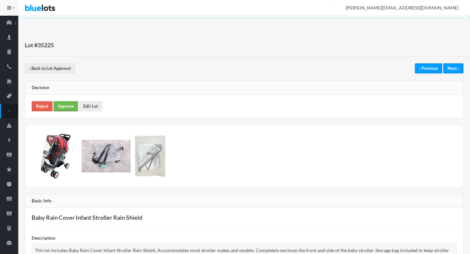
click at [68, 107] on link "Approve" at bounding box center [66, 106] width 24 height 10
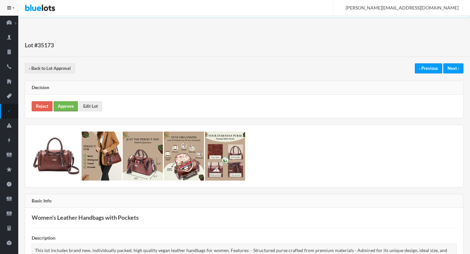
click at [61, 105] on link "Approve" at bounding box center [66, 106] width 24 height 10
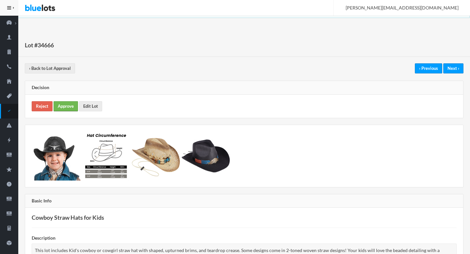
click at [72, 102] on link "Approve" at bounding box center [66, 106] width 24 height 10
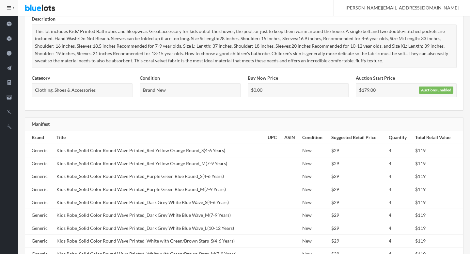
scroll to position [357, 0]
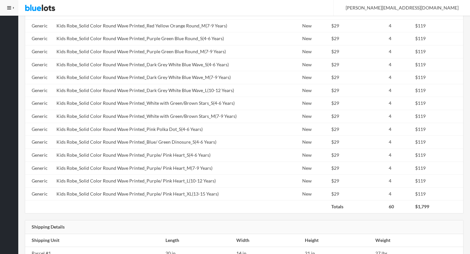
click at [71, 128] on td "Kids Robe_Solid Color Round Wave Printed_Pink Polka Dot_S(4-6 Years)" at bounding box center [159, 129] width 211 height 13
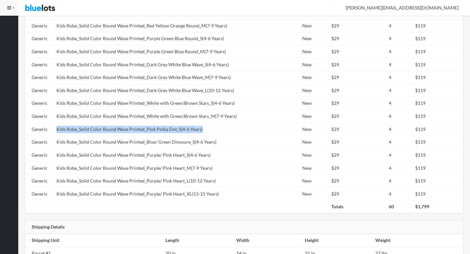
copy tr "Kids Robe_Solid Color Round Wave Printed_Pink Polka Dot_S(4-6 Years)"
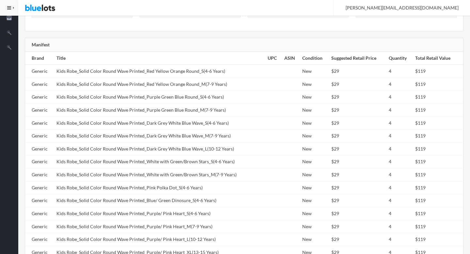
scroll to position [296, 0]
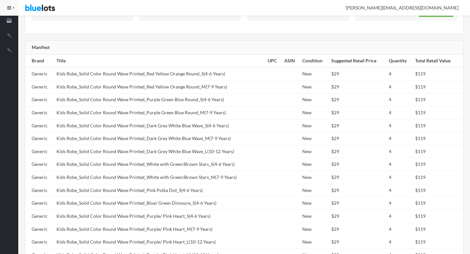
click at [76, 114] on td "Kids Robe_Solid Color Round Wave Printed_Purple Green Blue Round_M(7-9 Years)" at bounding box center [159, 112] width 211 height 13
copy tr "Kids Robe_Solid Color Round Wave Printed_Purple Green Blue Round_M(7-9 Years)"
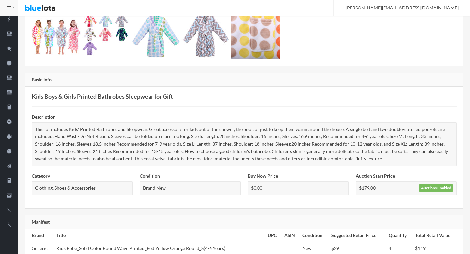
scroll to position [0, 0]
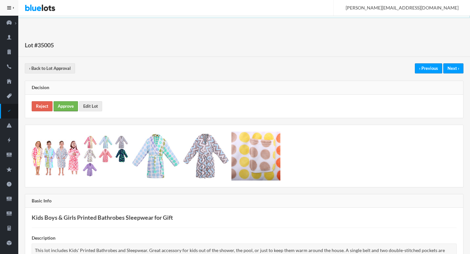
click at [73, 108] on link "Approve" at bounding box center [66, 106] width 24 height 10
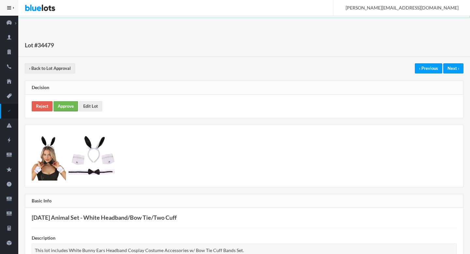
click at [66, 106] on link "Approve" at bounding box center [66, 106] width 24 height 10
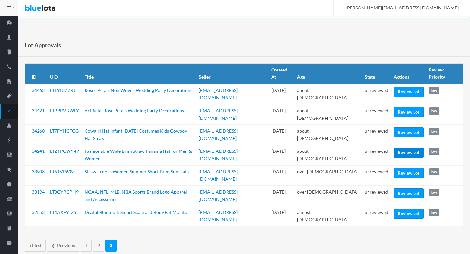
click at [407, 148] on link "Review Lot" at bounding box center [409, 153] width 30 height 10
click at [397, 188] on link "Review Lot" at bounding box center [409, 193] width 30 height 10
click at [397, 209] on link "Review Lot" at bounding box center [409, 214] width 30 height 10
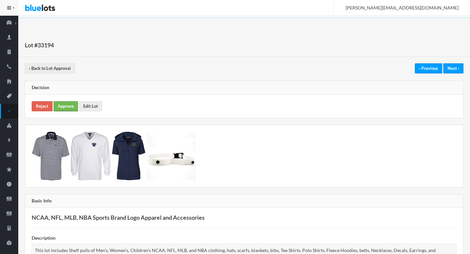
click at [69, 103] on link "Approve" at bounding box center [66, 106] width 24 height 10
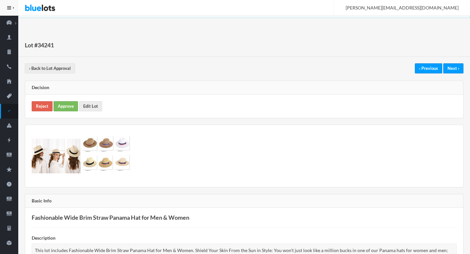
click at [61, 96] on div "Reject Approve Edit Lot" at bounding box center [244, 106] width 438 height 23
click at [63, 107] on link "Approve" at bounding box center [66, 106] width 24 height 10
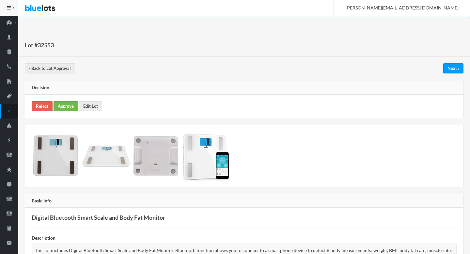
click at [67, 105] on link "Approve" at bounding box center [66, 106] width 24 height 10
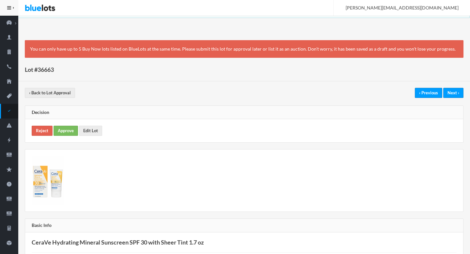
click at [33, 49] on div "You can only have up to 5 Buy Now lots listed on BlueLots at the same time. Ple…" at bounding box center [244, 49] width 439 height 18
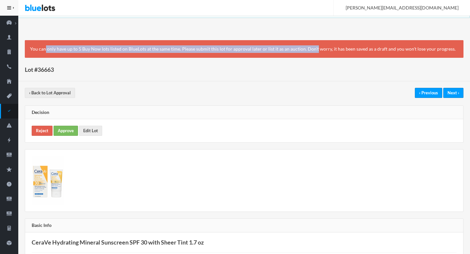
drag, startPoint x: 33, startPoint y: 49, endPoint x: 295, endPoint y: 48, distance: 261.7
click at [295, 48] on div "You can only have up to 5 Buy Now lots listed on BlueLots at the same time. Ple…" at bounding box center [244, 49] width 439 height 18
copy div "You can only have up to 5 Buy Now lots listed on BlueLots at the same time. Ple…"
click at [48, 132] on link "Reject" at bounding box center [42, 131] width 21 height 10
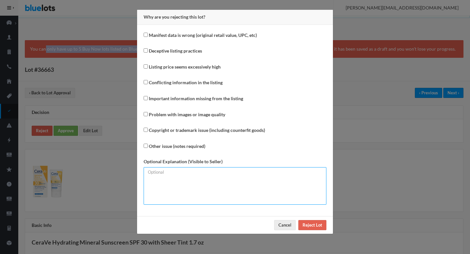
click at [186, 188] on textarea at bounding box center [235, 186] width 183 height 38
paste textarea "You can only have up to 5 Buy Now lots listed on BlueLots at the same time. Ple…"
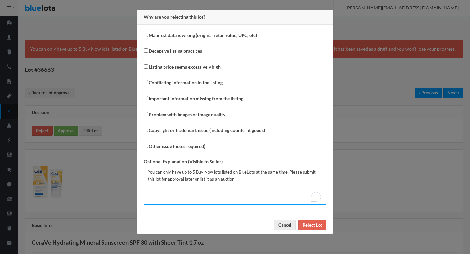
type textarea "You can only have up to 5 Buy Now lots listed on BlueLots at the same time. Ple…"
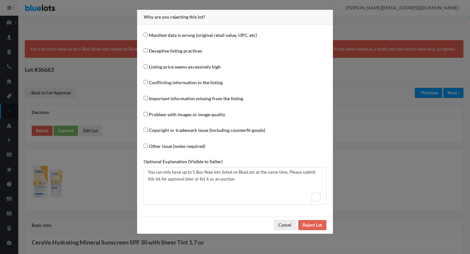
click at [163, 146] on label "Other issue (notes required)" at bounding box center [177, 147] width 56 height 8
click at [148, 146] on input "Other issue (notes required)" at bounding box center [146, 146] width 4 height 4
checkbox input "true"
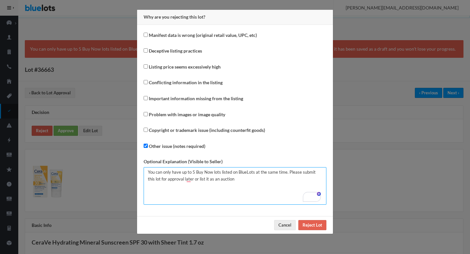
click at [235, 180] on textarea "You can only have up to 5 Buy Now lots listed on BlueLots at the same time. Ple…" at bounding box center [235, 186] width 183 height 38
type textarea "You can only have up to 5 Buy Now lots listed on BlueLots at the same time. Ple…"
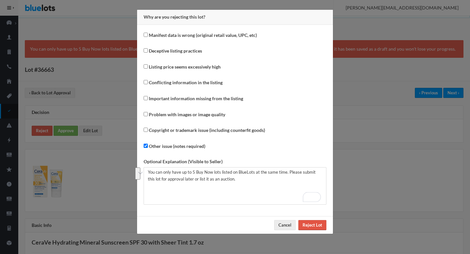
click at [318, 229] on input "Reject Lot" at bounding box center [312, 225] width 28 height 10
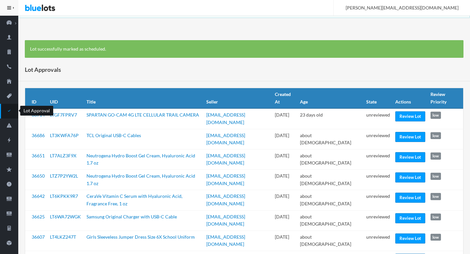
click at [10, 113] on icon "checkmark" at bounding box center [9, 111] width 18 height 6
